Goal: Obtain resource: Obtain resource

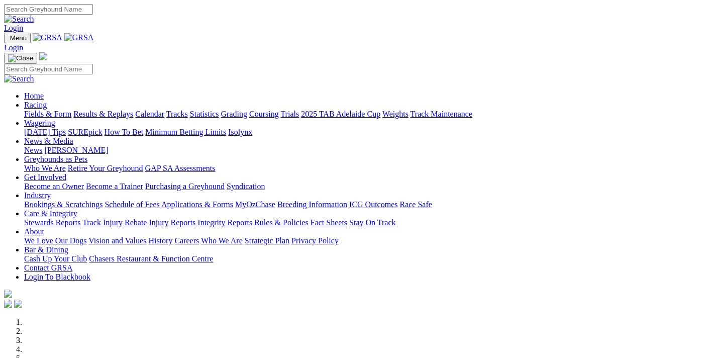
scroll to position [427, 0]
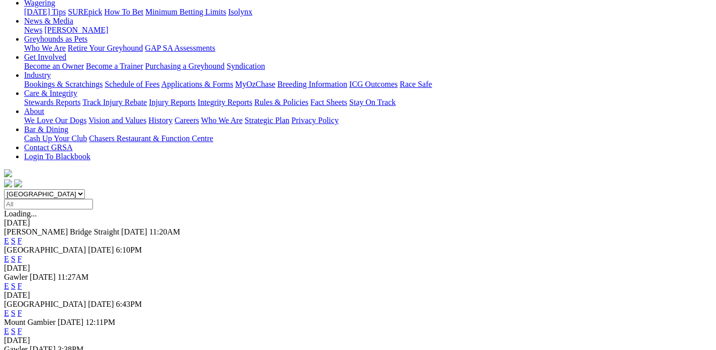
scroll to position [138, 0]
click at [22, 282] on link "F" at bounding box center [20, 286] width 5 height 9
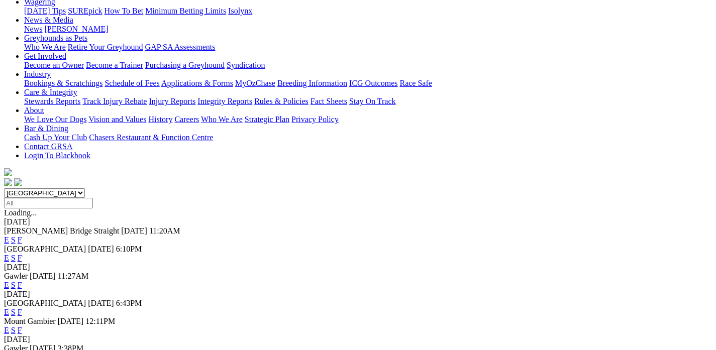
scroll to position [155, 0]
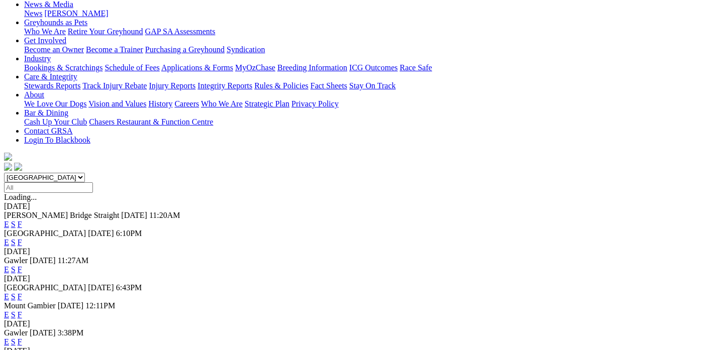
click at [22, 292] on link "F" at bounding box center [20, 296] width 5 height 9
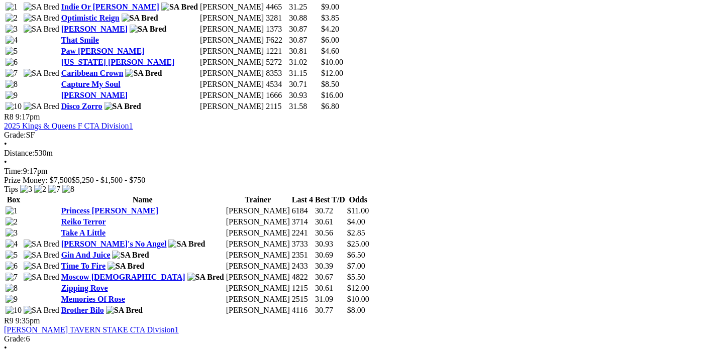
scroll to position [1311, 0]
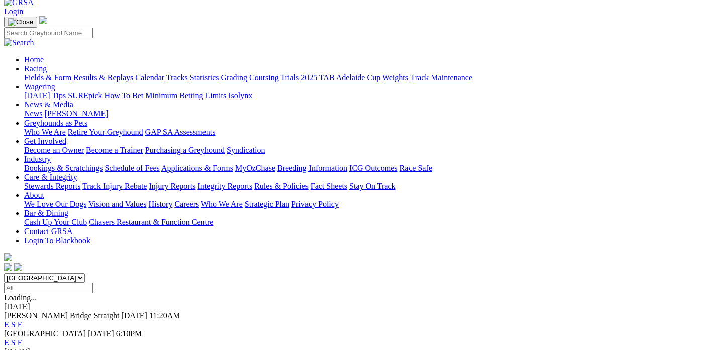
scroll to position [189, 0]
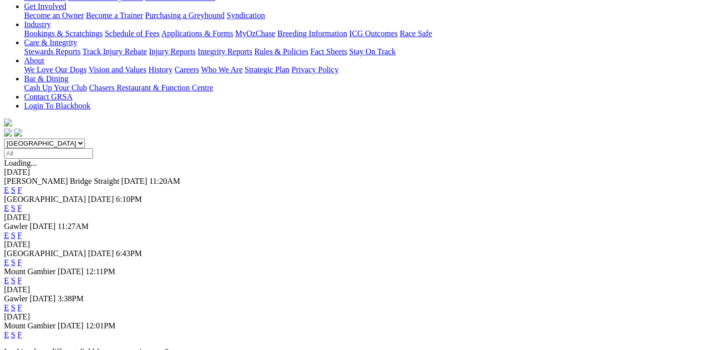
click at [22, 276] on link "F" at bounding box center [20, 280] width 5 height 9
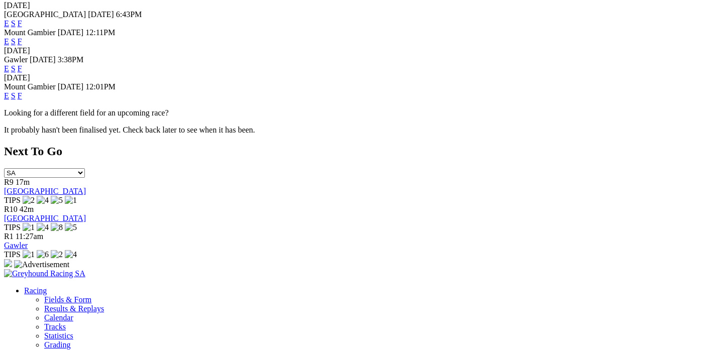
scroll to position [451, 0]
